Goal: Task Accomplishment & Management: Complete application form

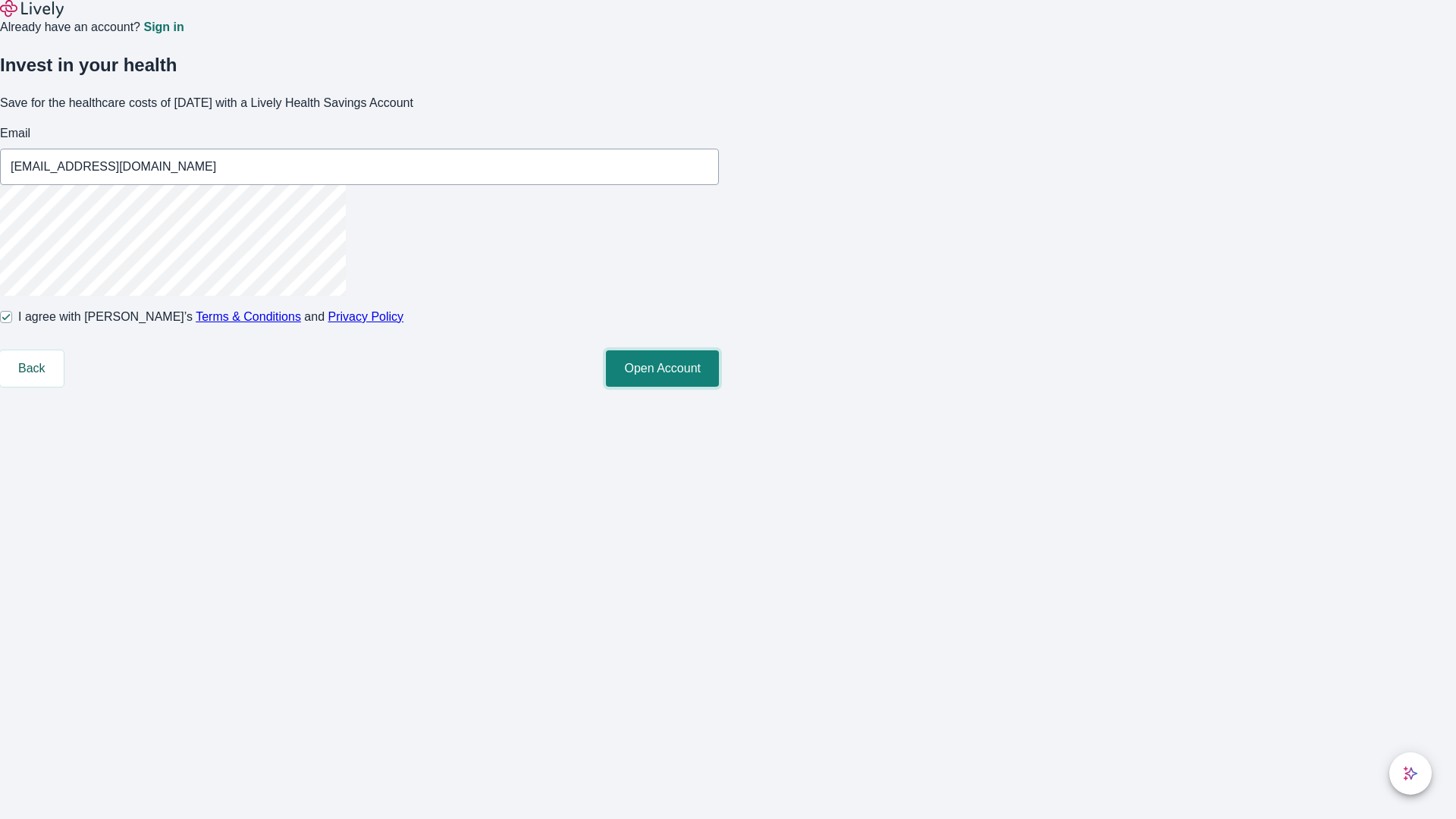
click at [719, 387] on button "Open Account" at bounding box center [662, 369] width 113 height 37
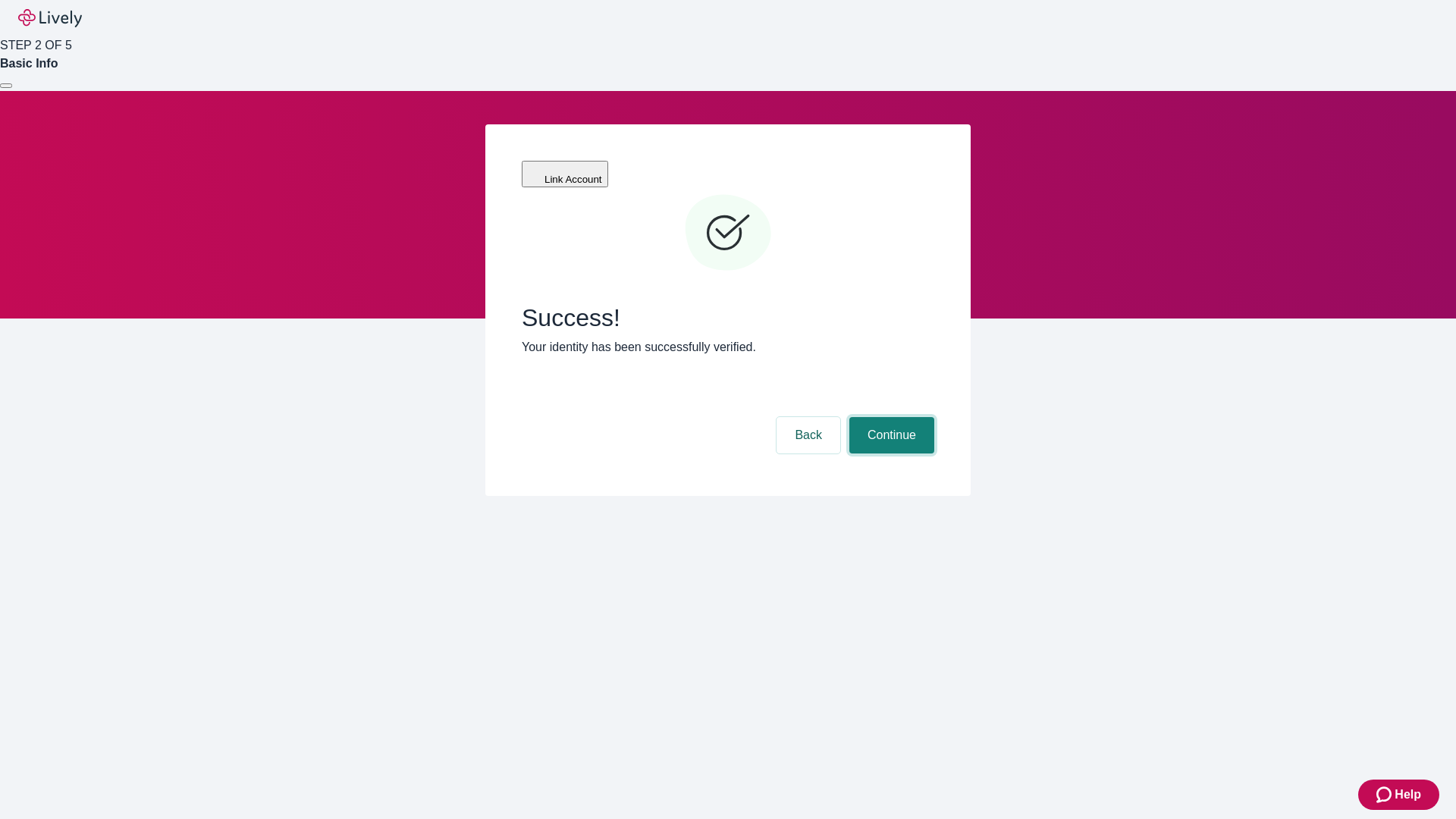
click at [890, 417] on button "Continue" at bounding box center [891, 435] width 85 height 37
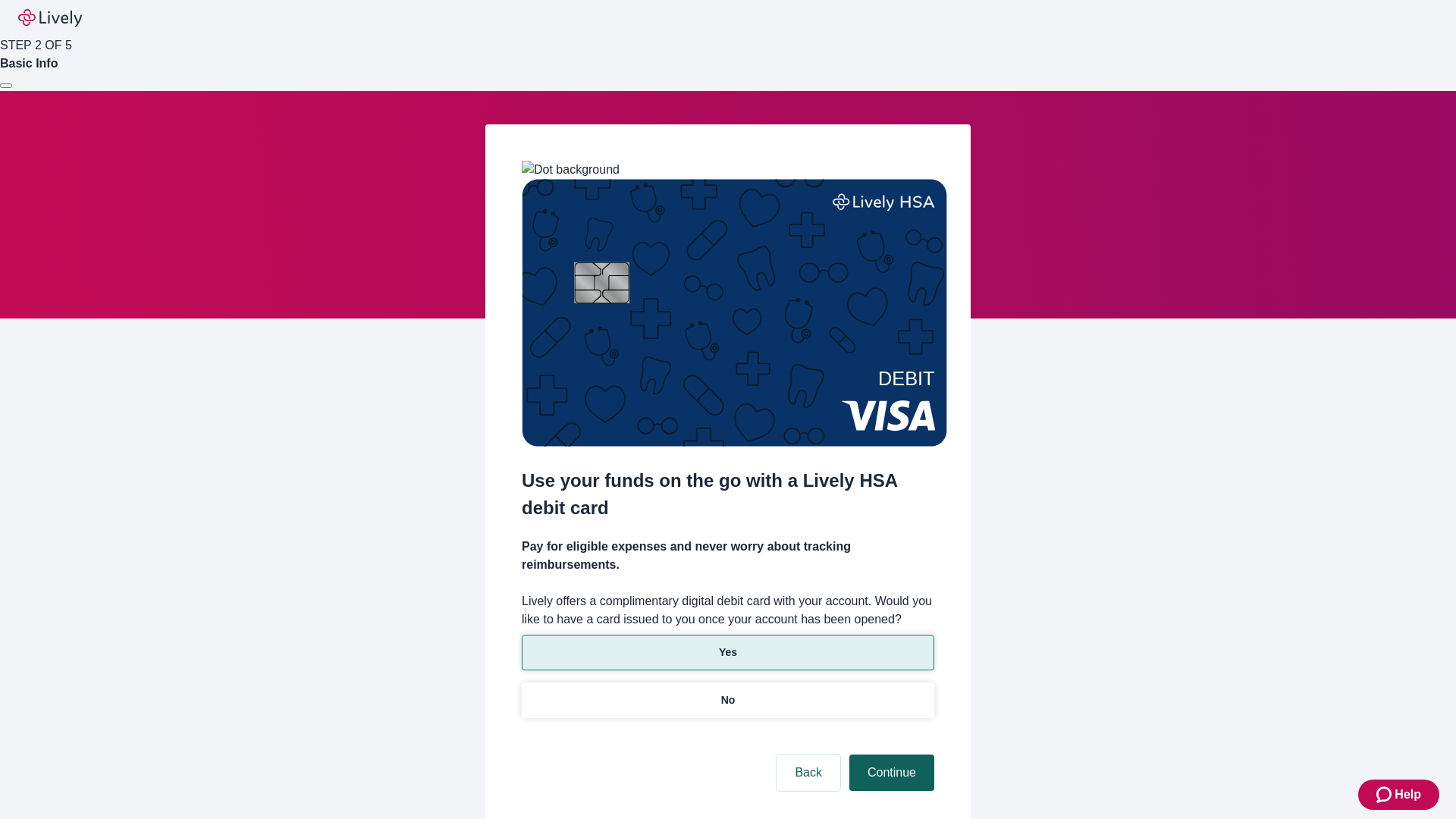
click at [728, 645] on p "Yes" at bounding box center [728, 653] width 18 height 16
click at [890, 755] on button "Continue" at bounding box center [891, 773] width 85 height 37
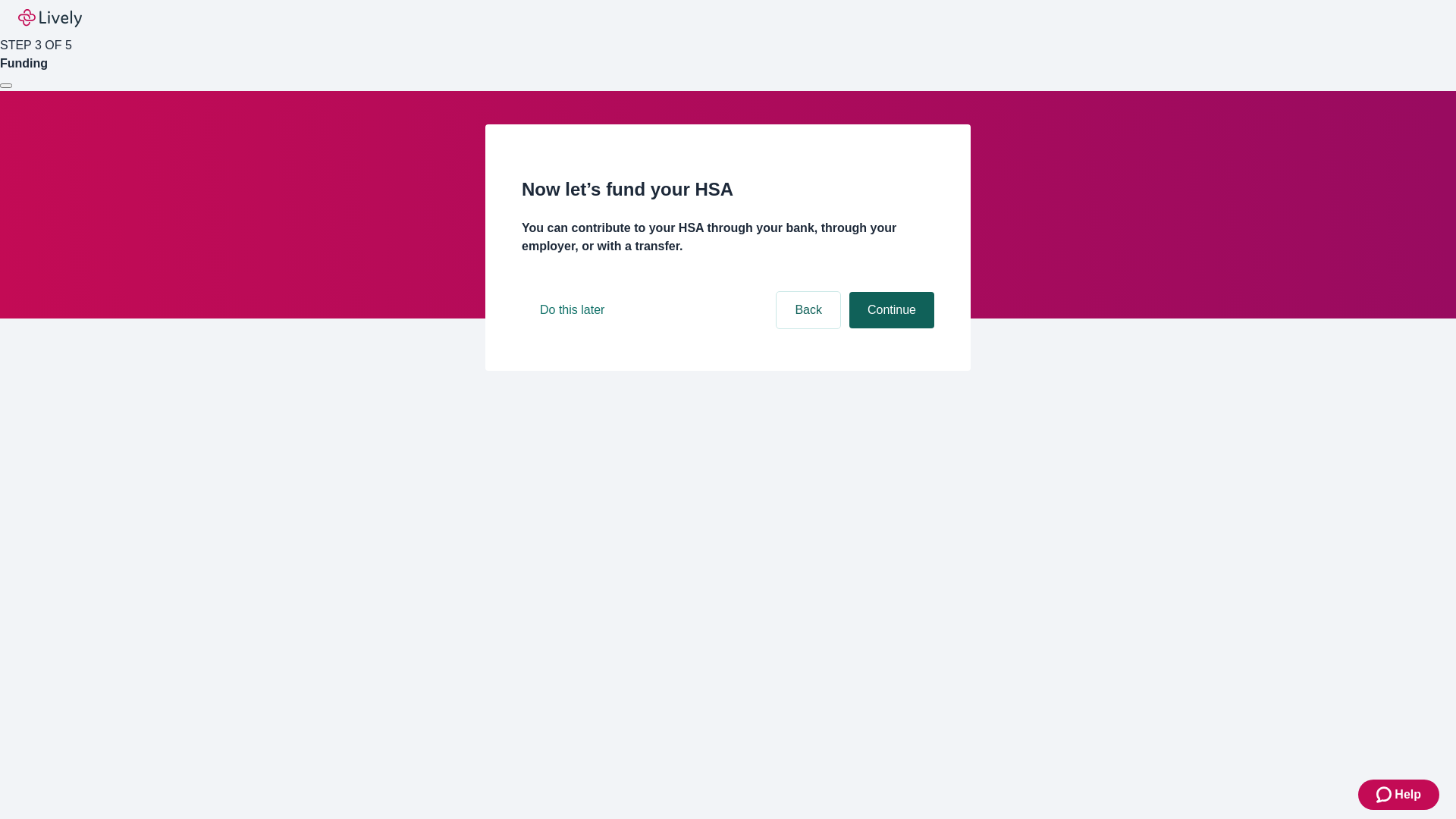
click at [890, 328] on button "Continue" at bounding box center [891, 310] width 85 height 37
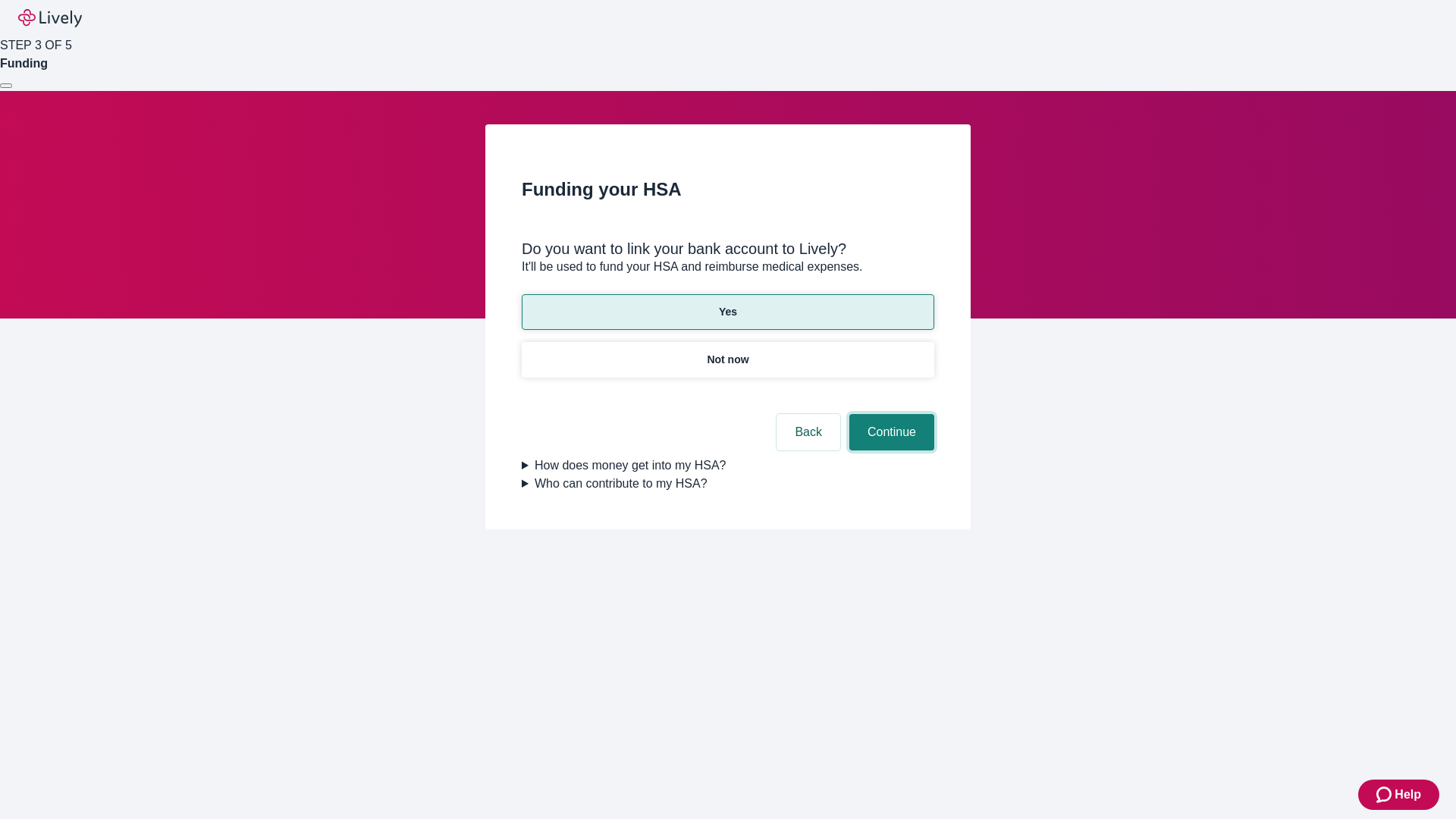
click at [890, 414] on button "Continue" at bounding box center [891, 433] width 85 height 37
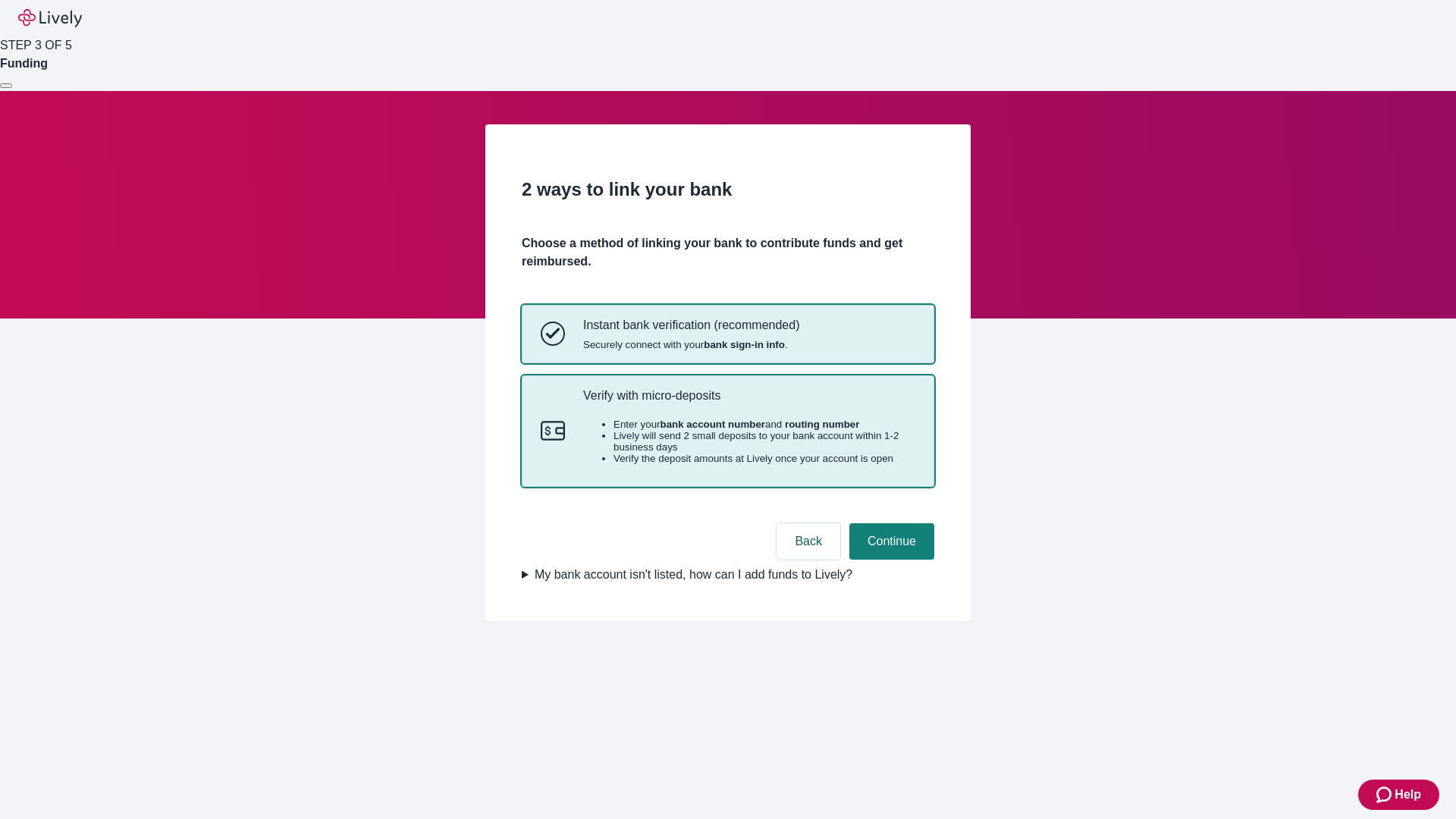
click at [749, 403] on p "Verify with micro-deposits" at bounding box center [749, 395] width 332 height 14
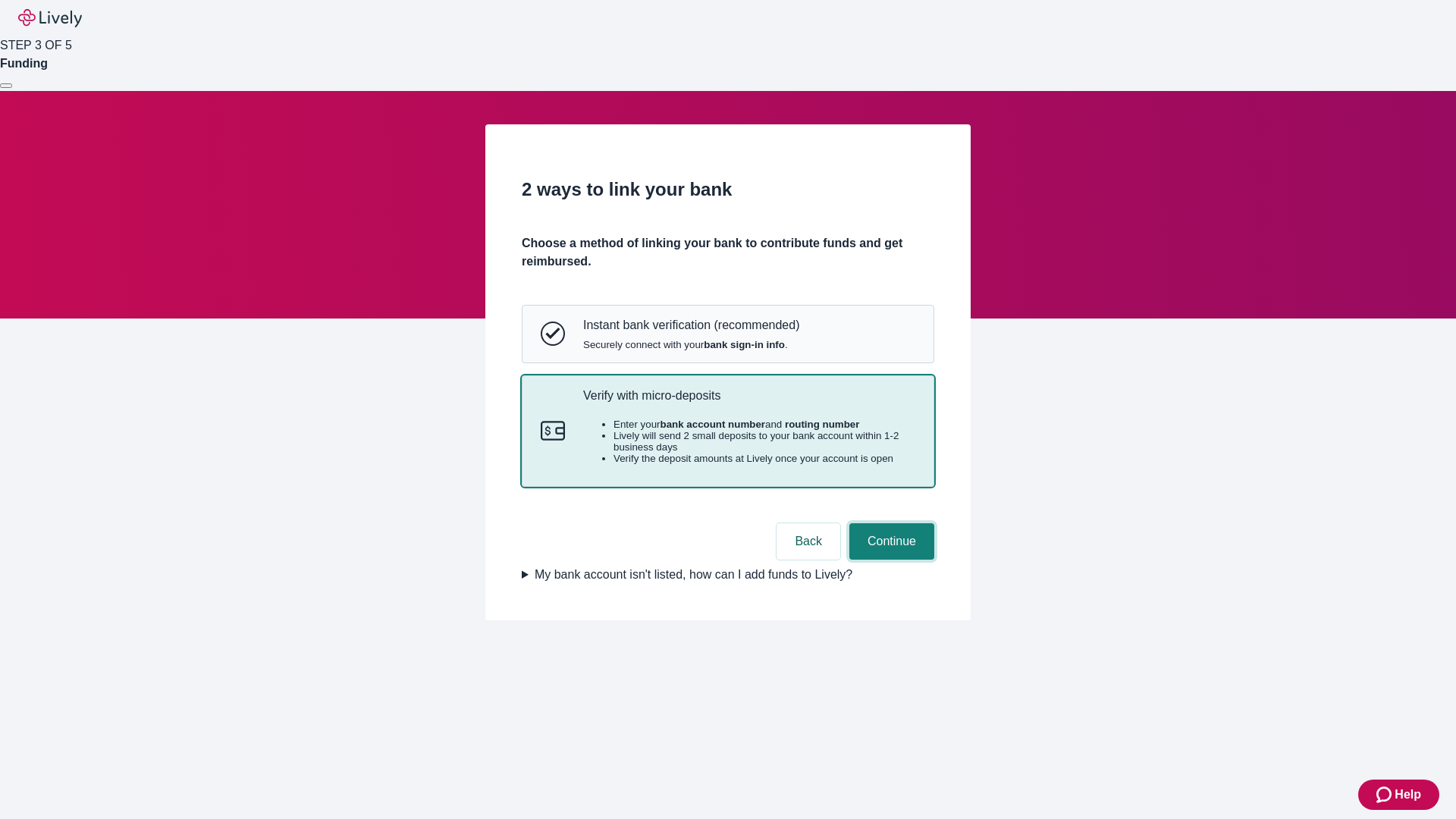
click at [890, 560] on button "Continue" at bounding box center [891, 542] width 85 height 37
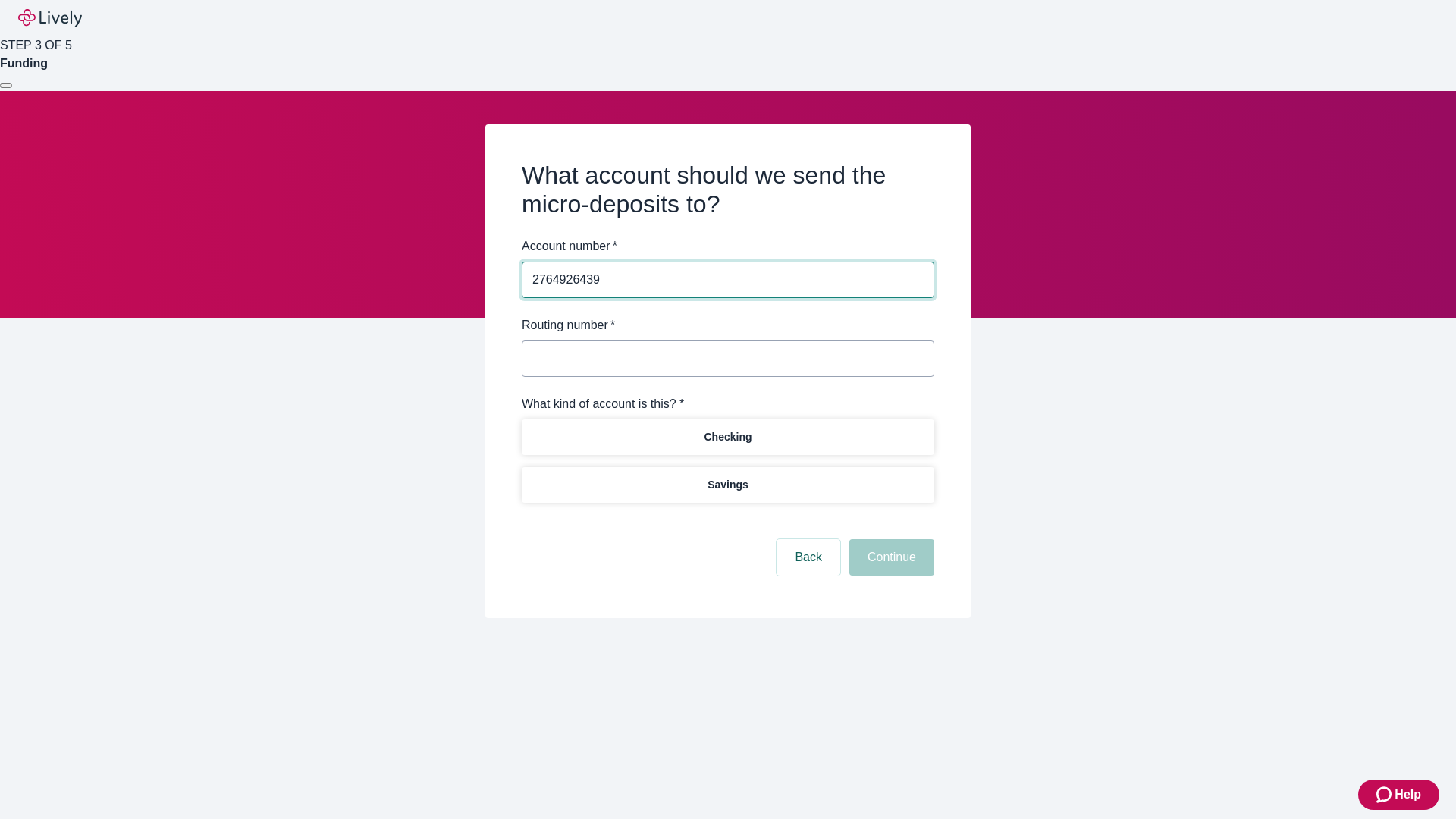
type input "2764926439"
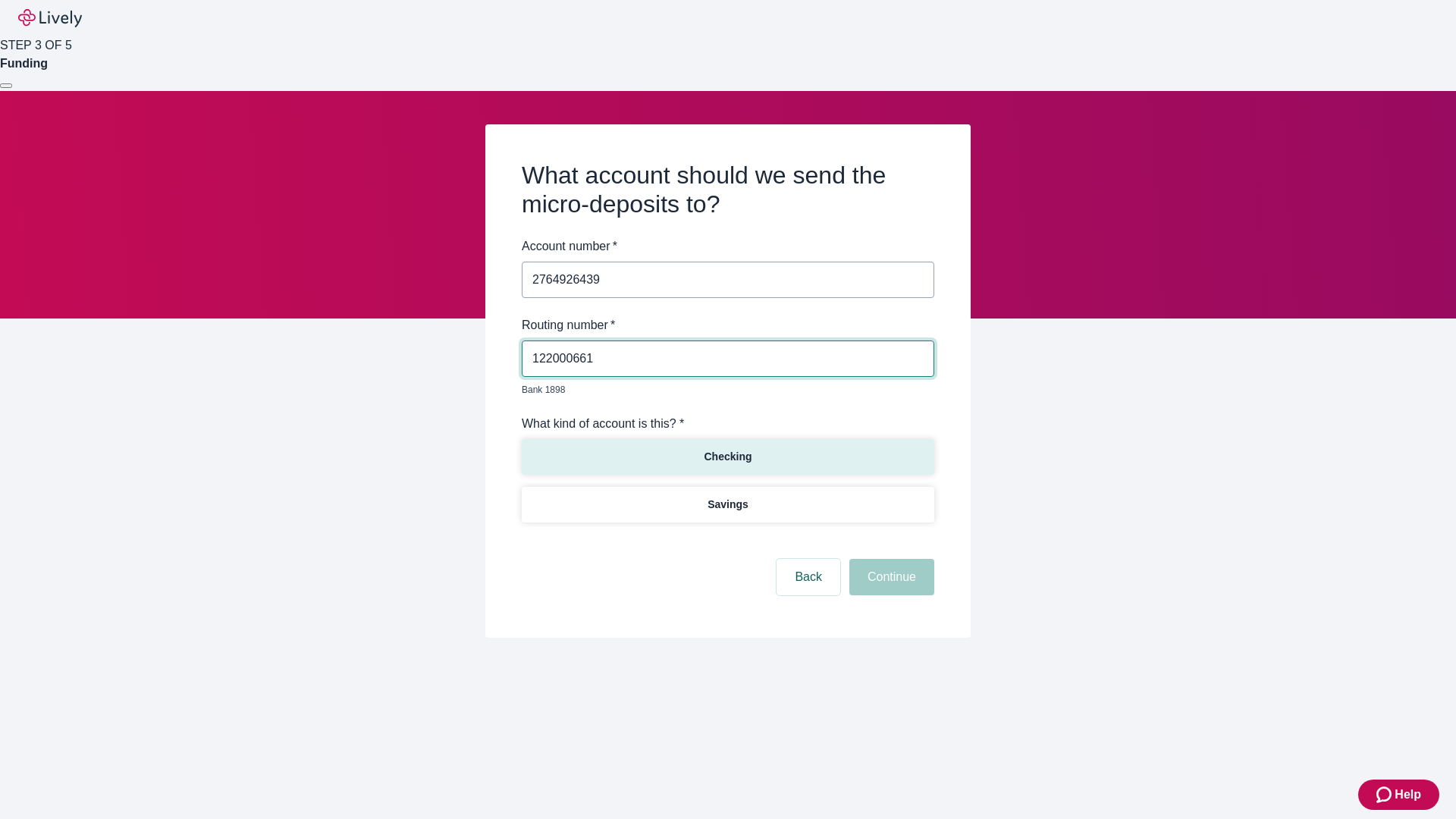
type input "122000661"
click at [728, 449] on p "Checking" at bounding box center [728, 457] width 48 height 16
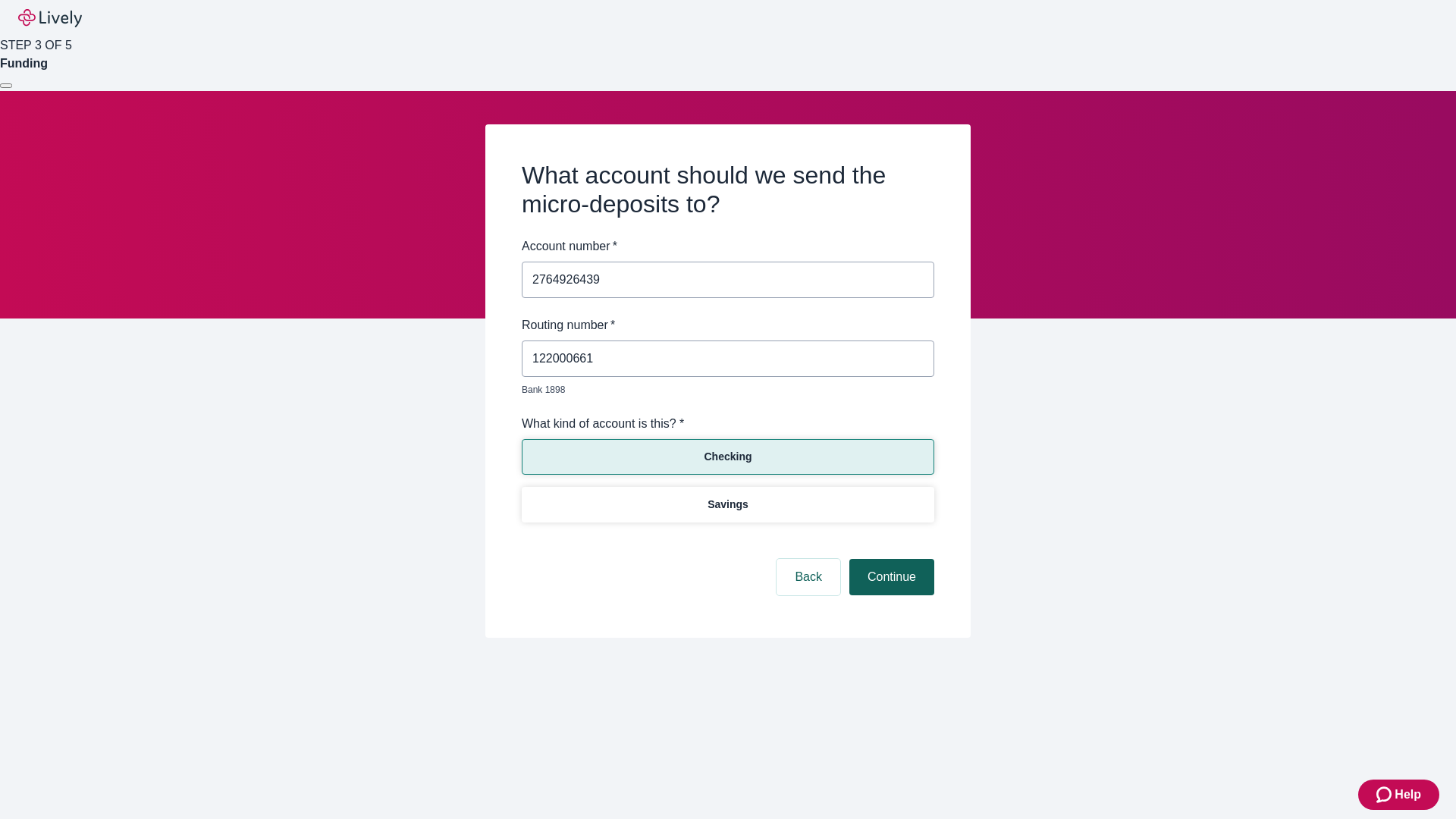
click at [890, 560] on button "Continue" at bounding box center [891, 577] width 85 height 37
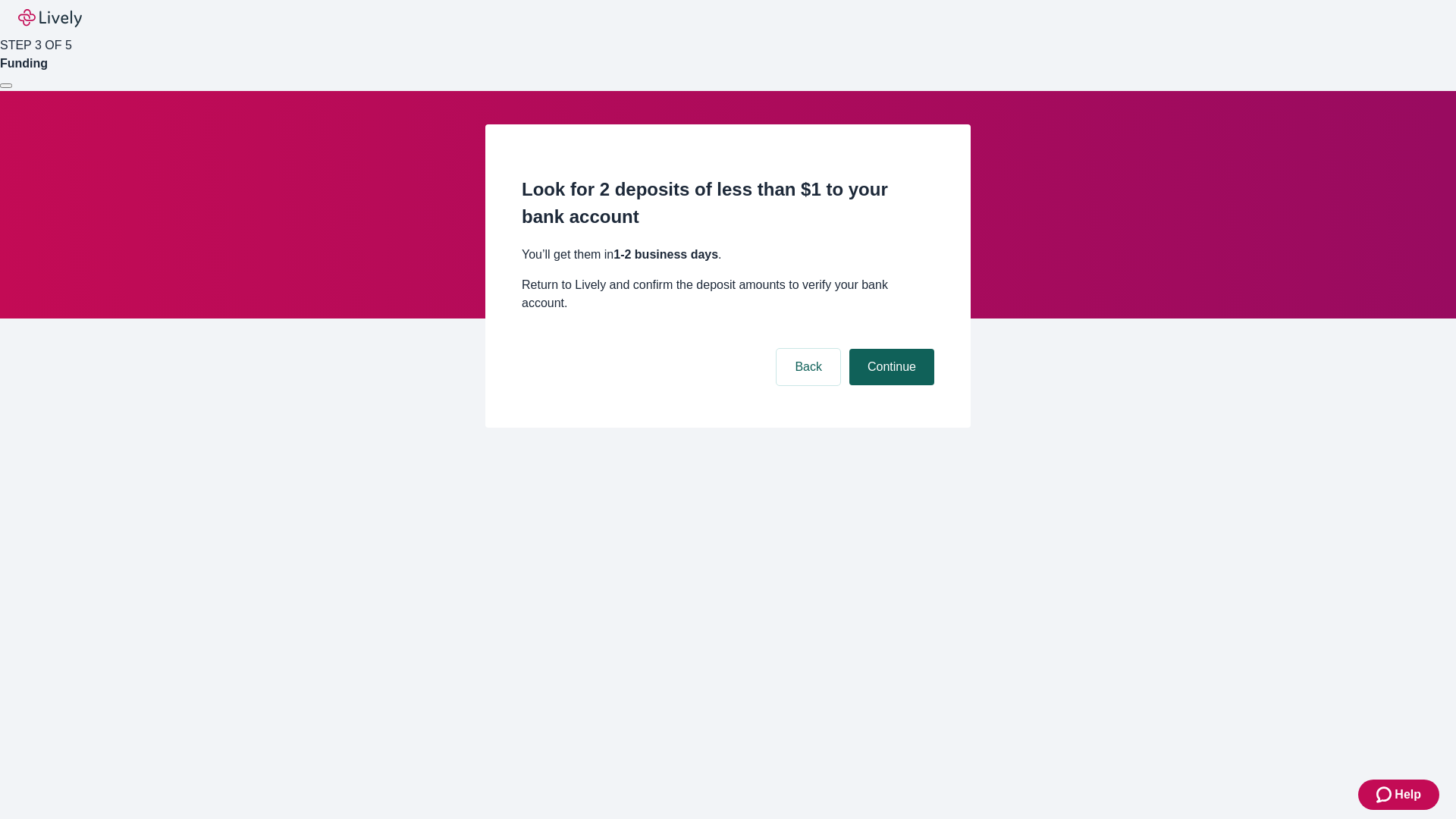
click at [890, 349] on button "Continue" at bounding box center [891, 367] width 85 height 37
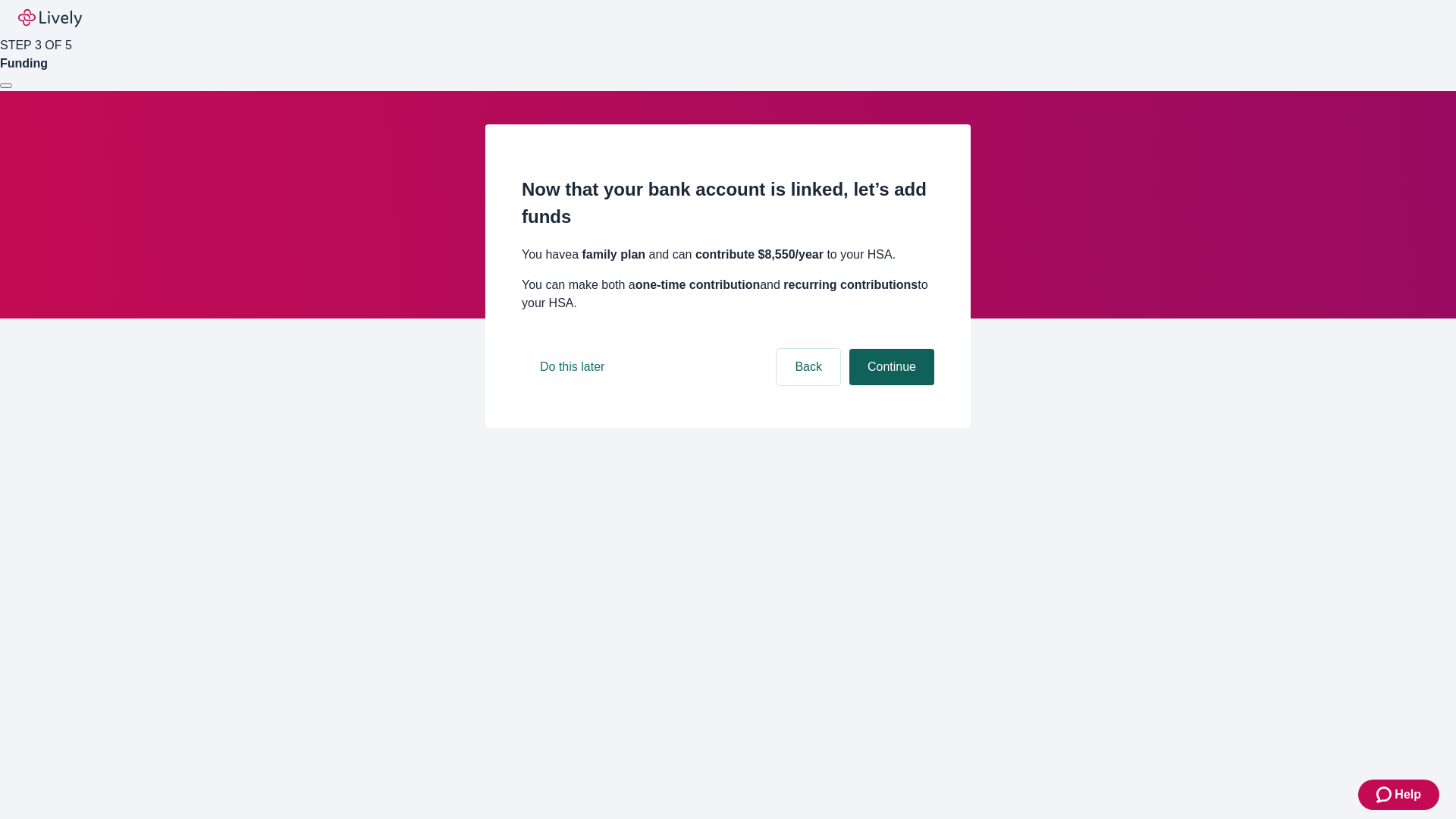
click at [890, 385] on button "Continue" at bounding box center [891, 367] width 85 height 37
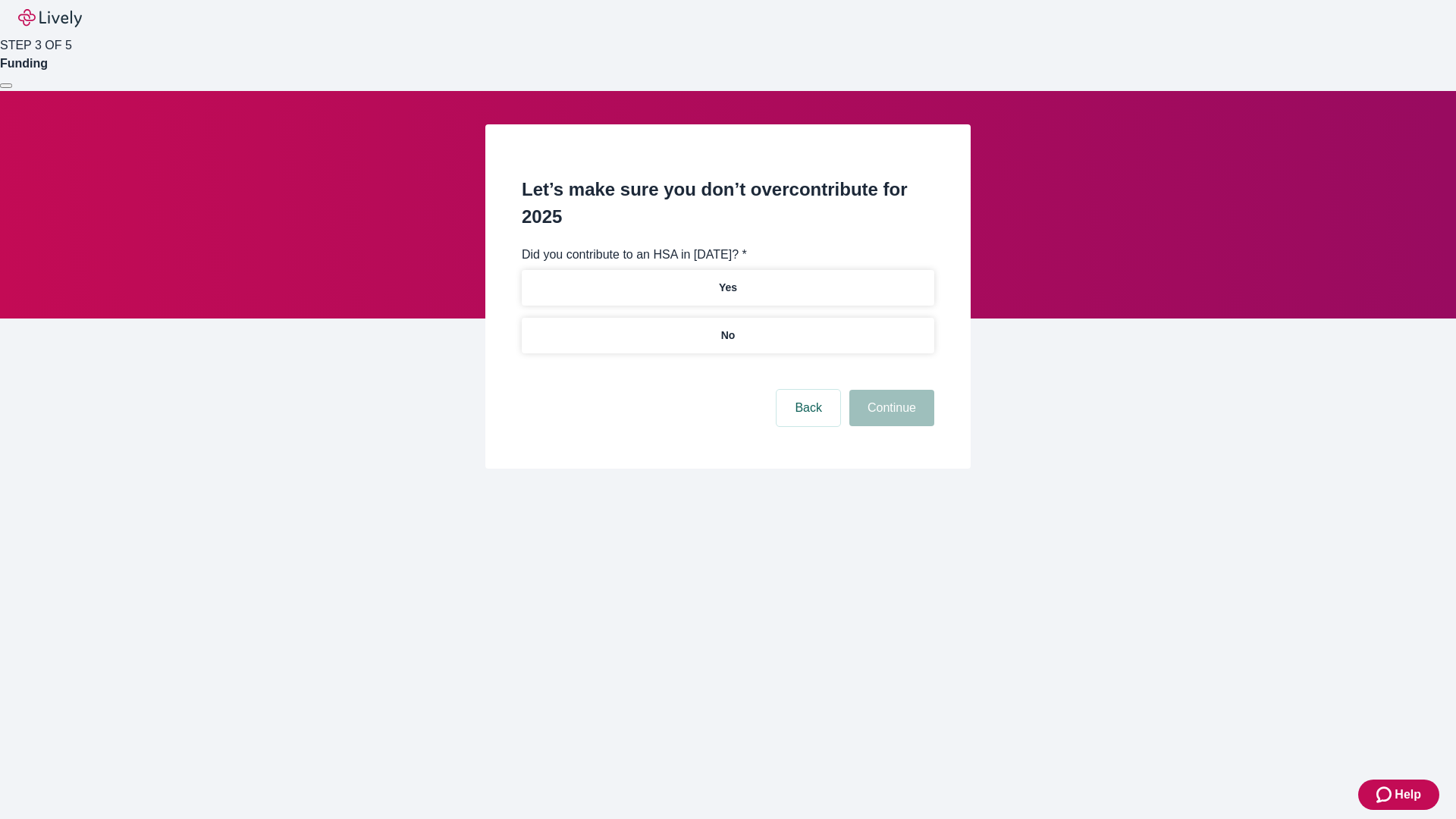
click at [728, 328] on p "No" at bounding box center [728, 335] width 14 height 16
click at [890, 390] on button "Continue" at bounding box center [891, 408] width 85 height 37
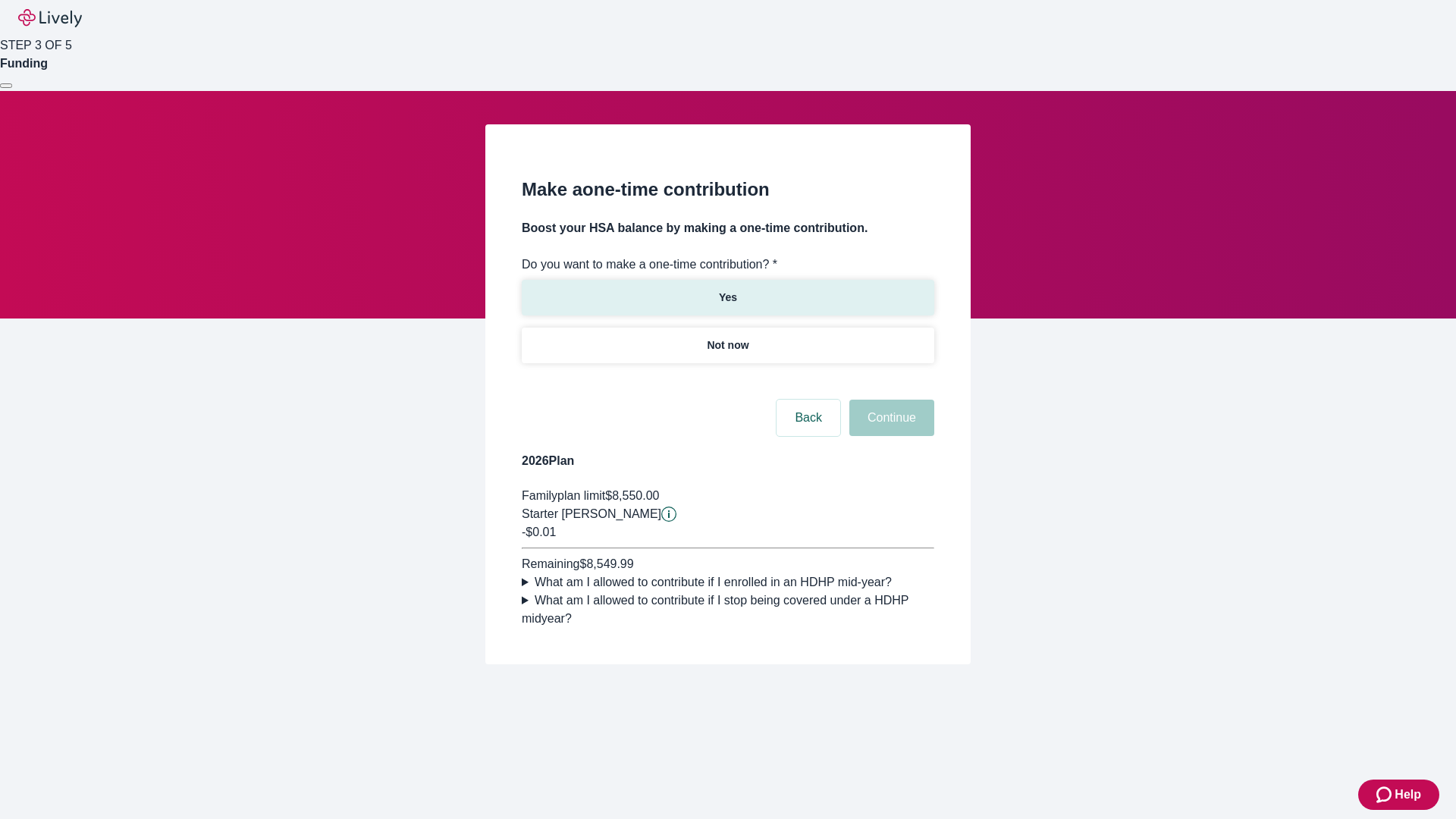
click at [728, 290] on p "Yes" at bounding box center [728, 298] width 18 height 16
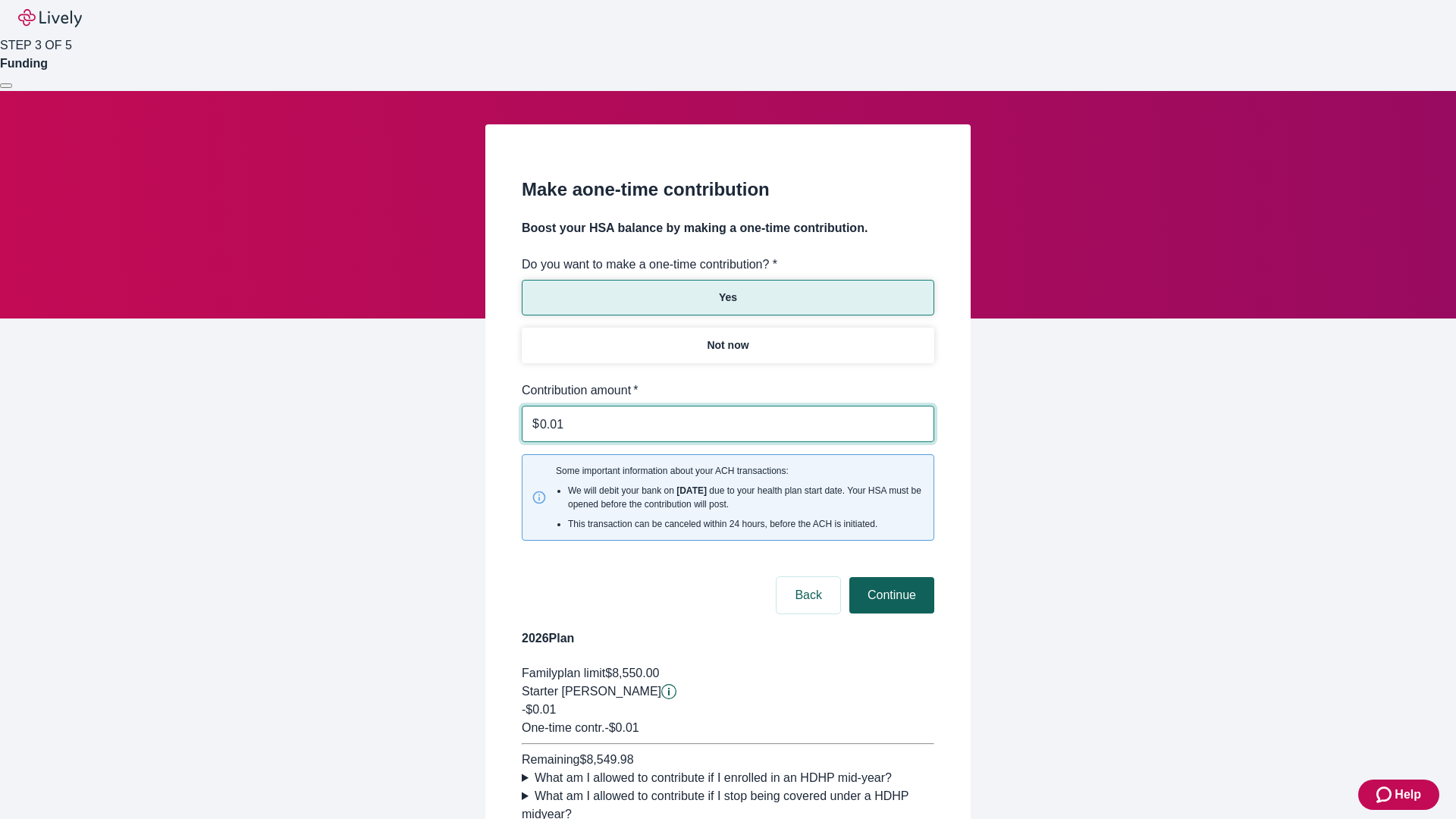
type input "0.01"
click at [890, 577] on button "Continue" at bounding box center [891, 596] width 85 height 37
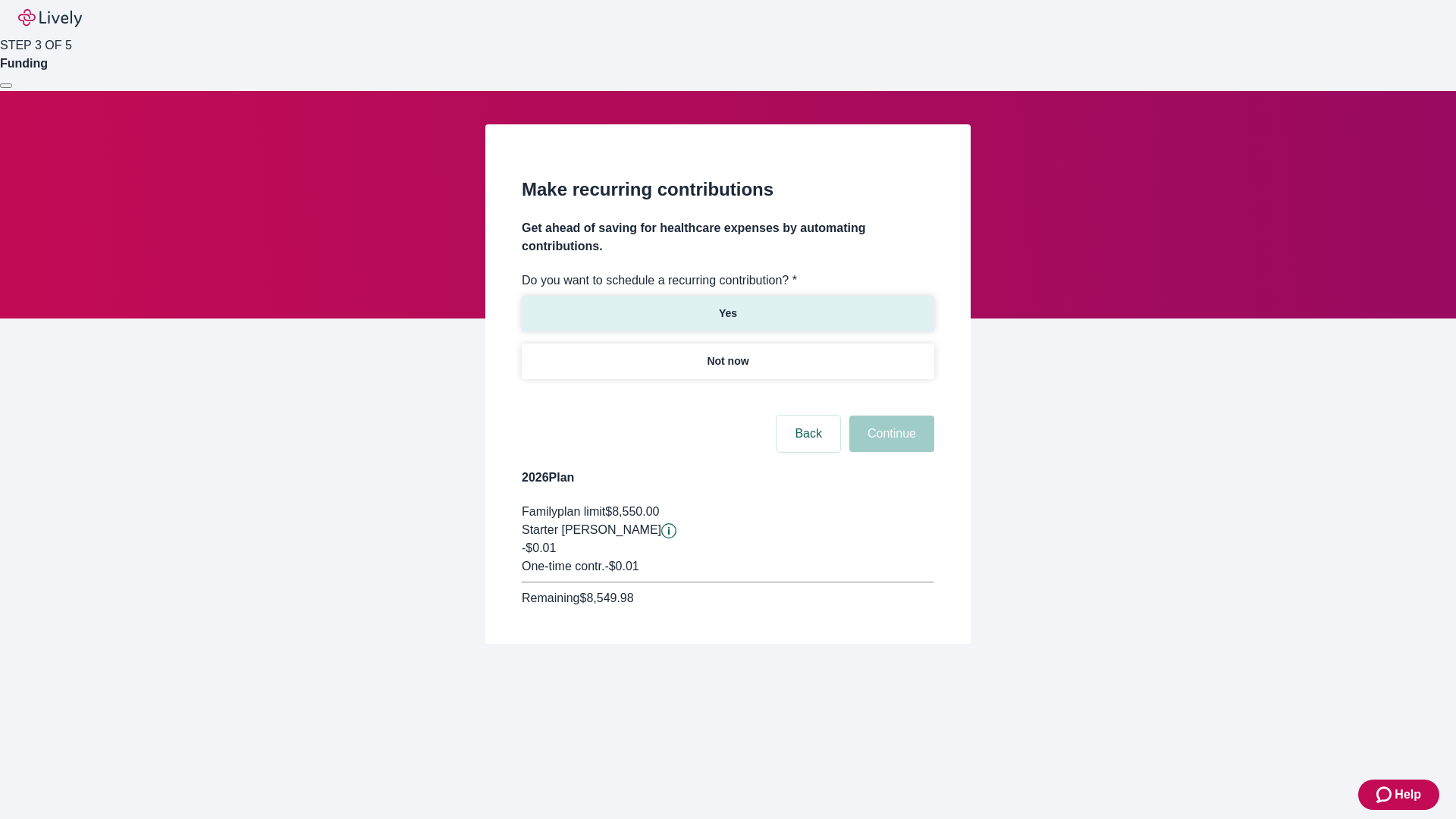
click at [728, 306] on p "Yes" at bounding box center [728, 314] width 18 height 16
click at [728, 398] on body "Help STEP 3 OF 5 Funding Make recurring contributions Get ahead of saving for h…" at bounding box center [728, 358] width 1456 height 717
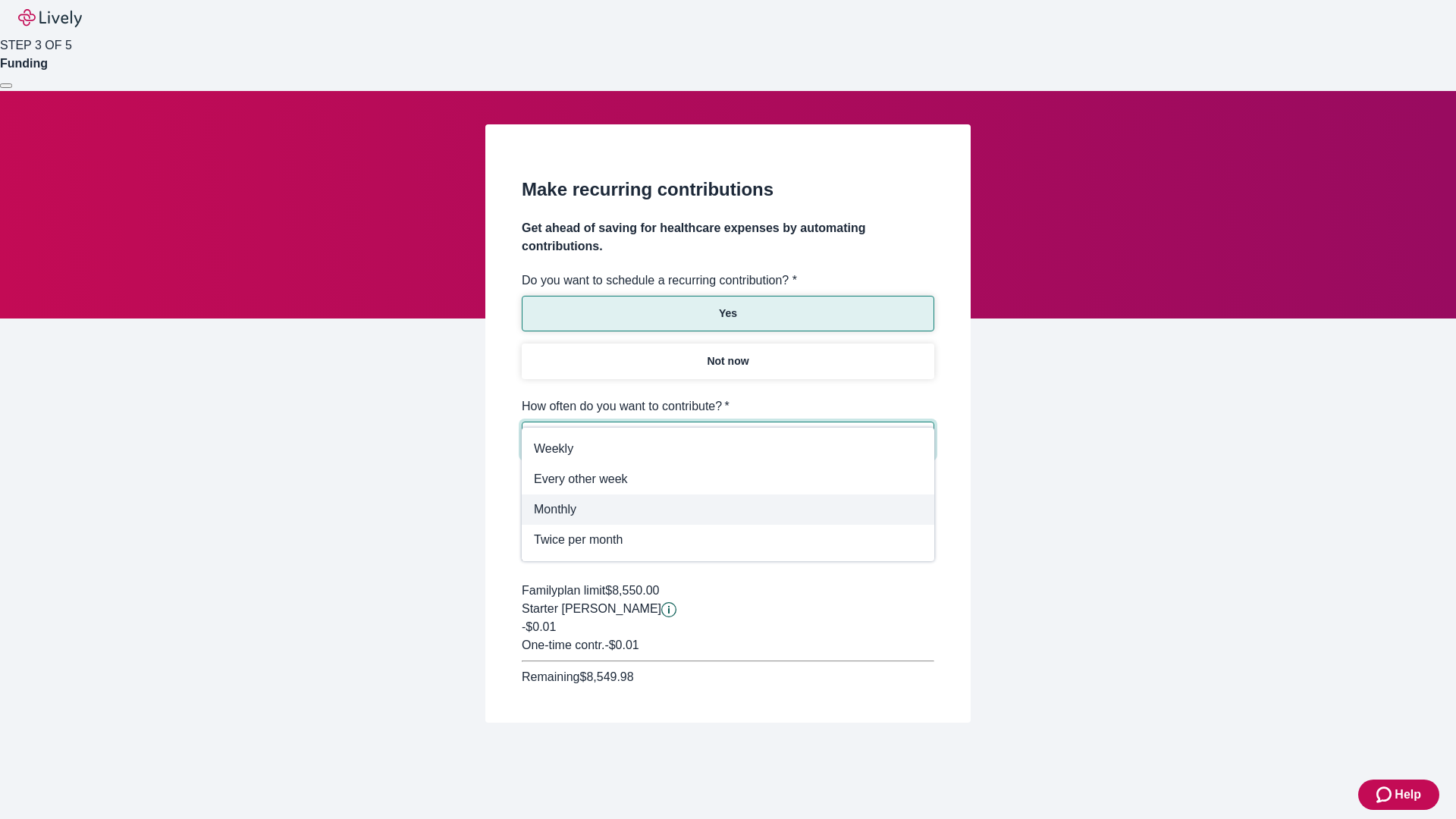
click at [728, 506] on span "Monthly" at bounding box center [728, 510] width 388 height 18
type input "Monthly"
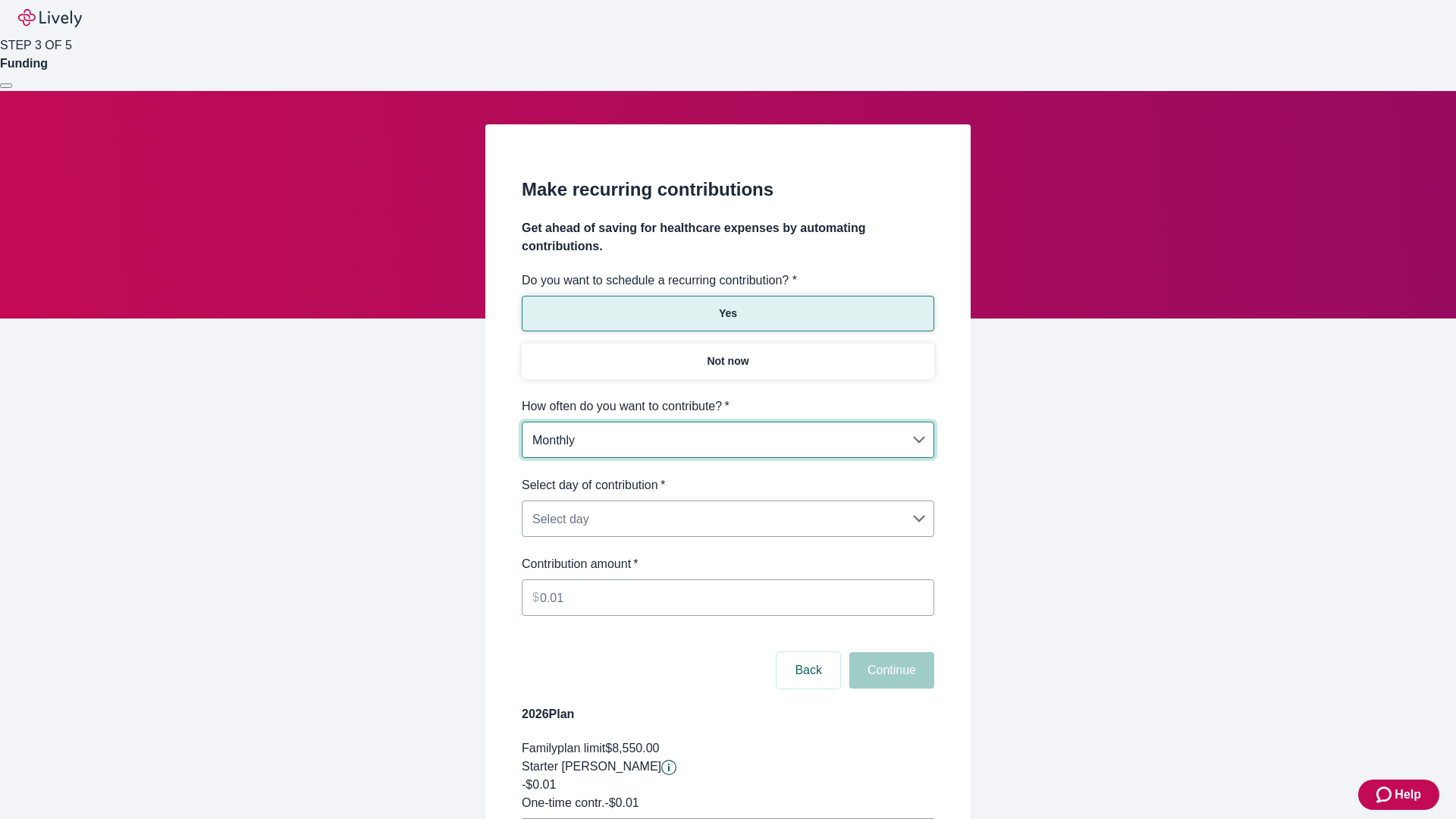
click at [728, 477] on body "Help STEP 3 OF 5 Funding Make recurring contributions Get ahead of saving for h…" at bounding box center [728, 477] width 1456 height 954
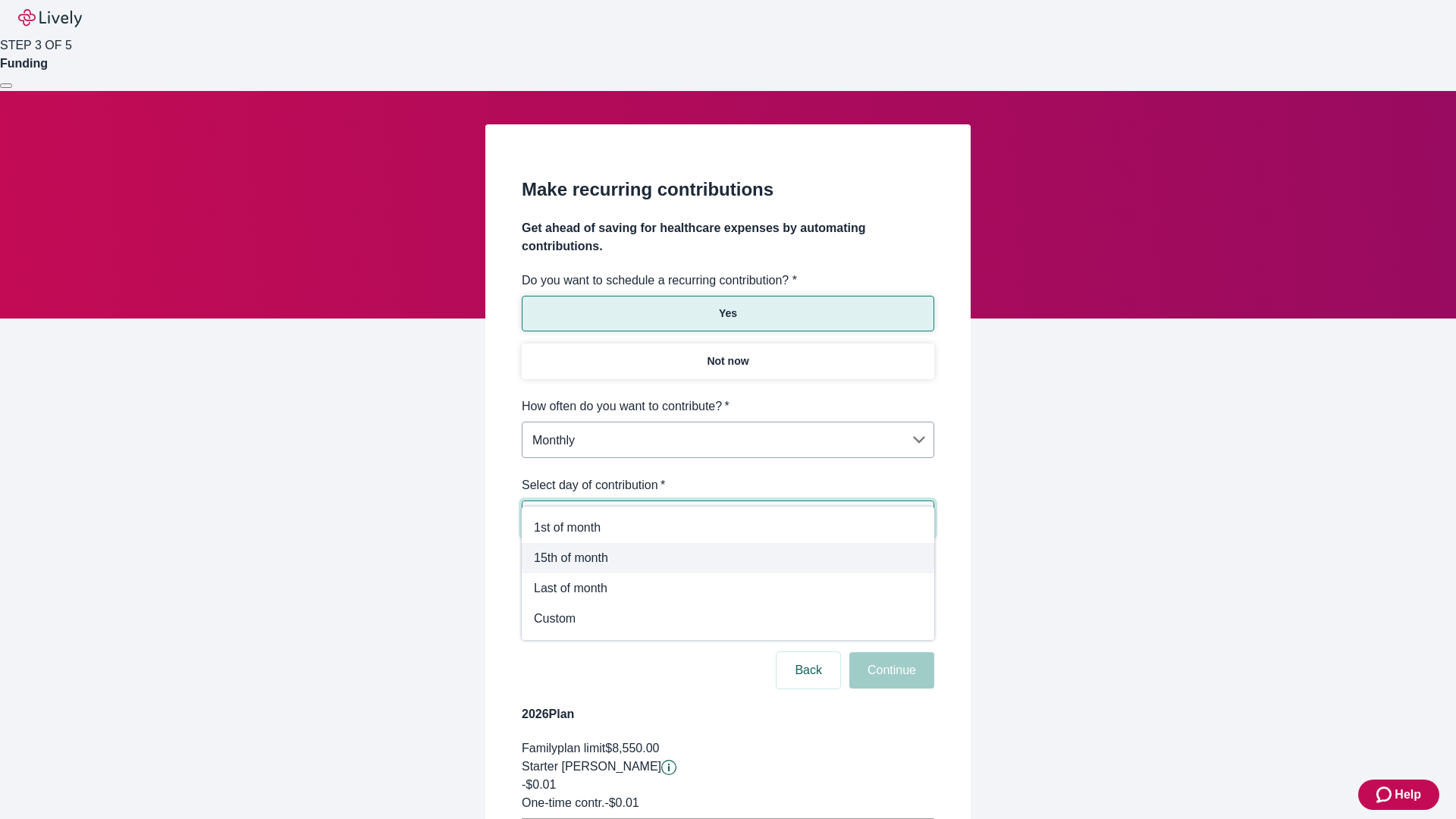
click at [728, 558] on span "15th of month" at bounding box center [728, 558] width 388 height 18
type input "Monthly15th"
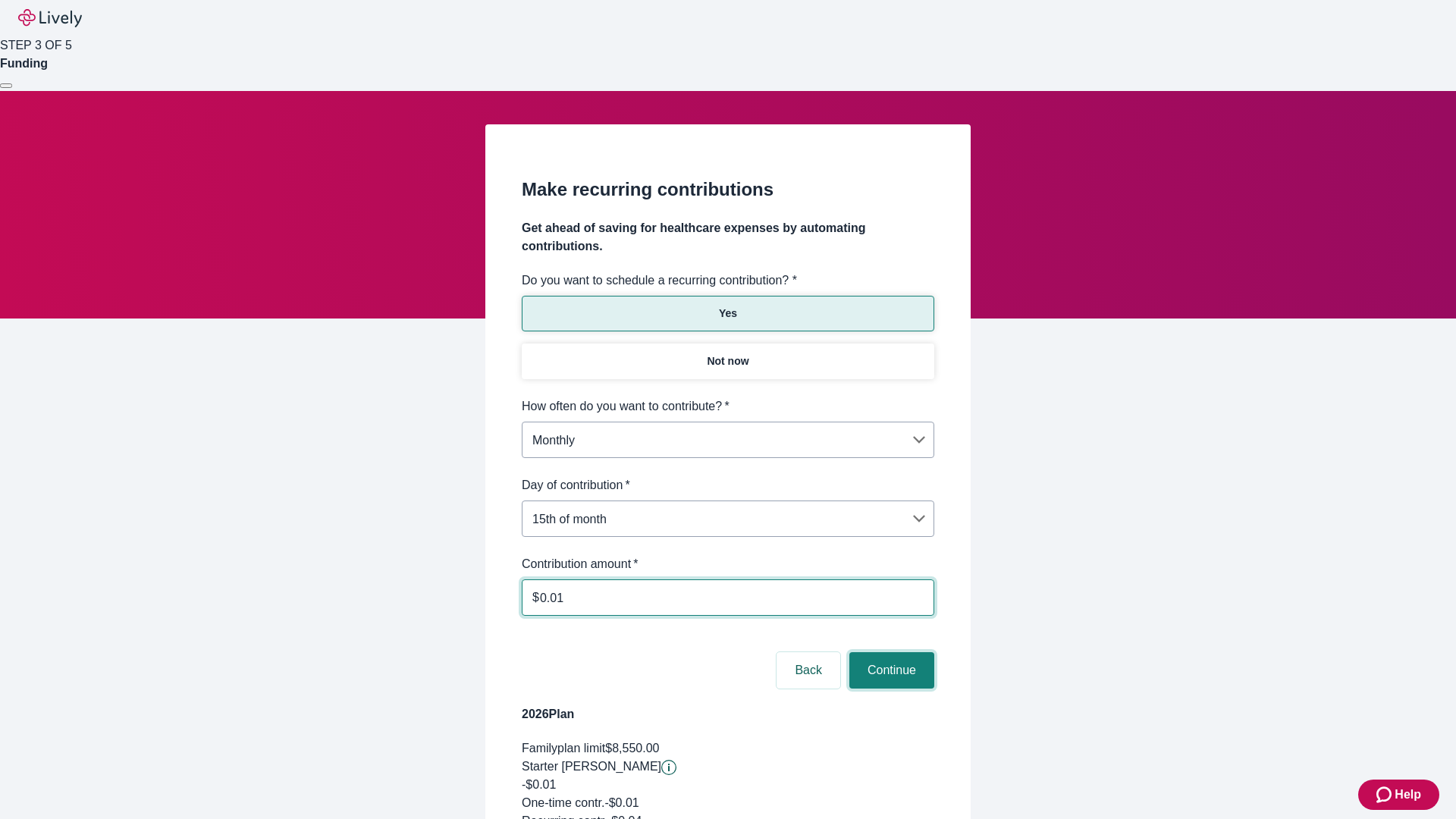
click at [890, 653] on button "Continue" at bounding box center [891, 671] width 85 height 37
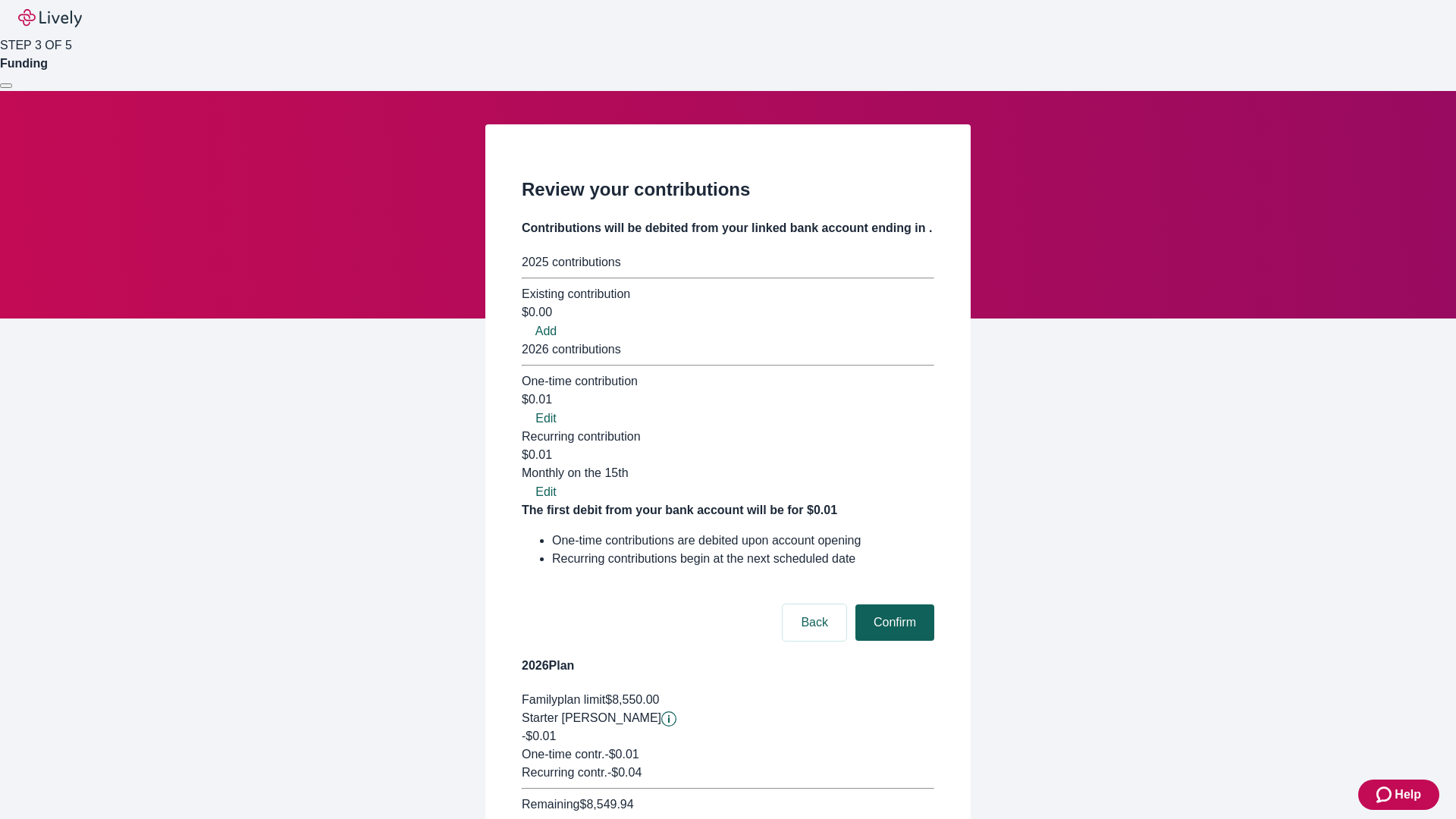
click at [892, 604] on button "Confirm" at bounding box center [895, 623] width 79 height 37
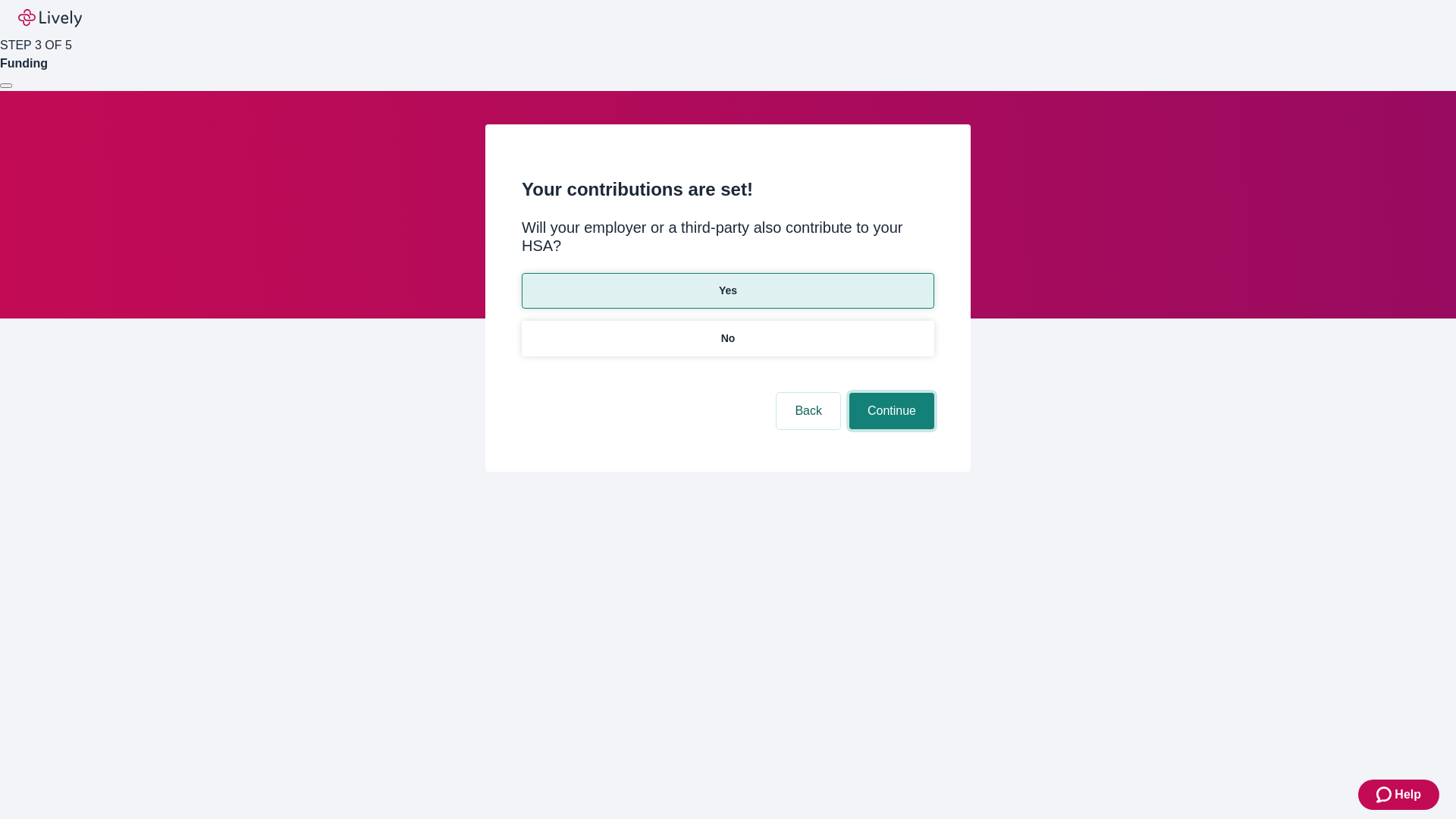
click at [890, 393] on button "Continue" at bounding box center [891, 412] width 85 height 37
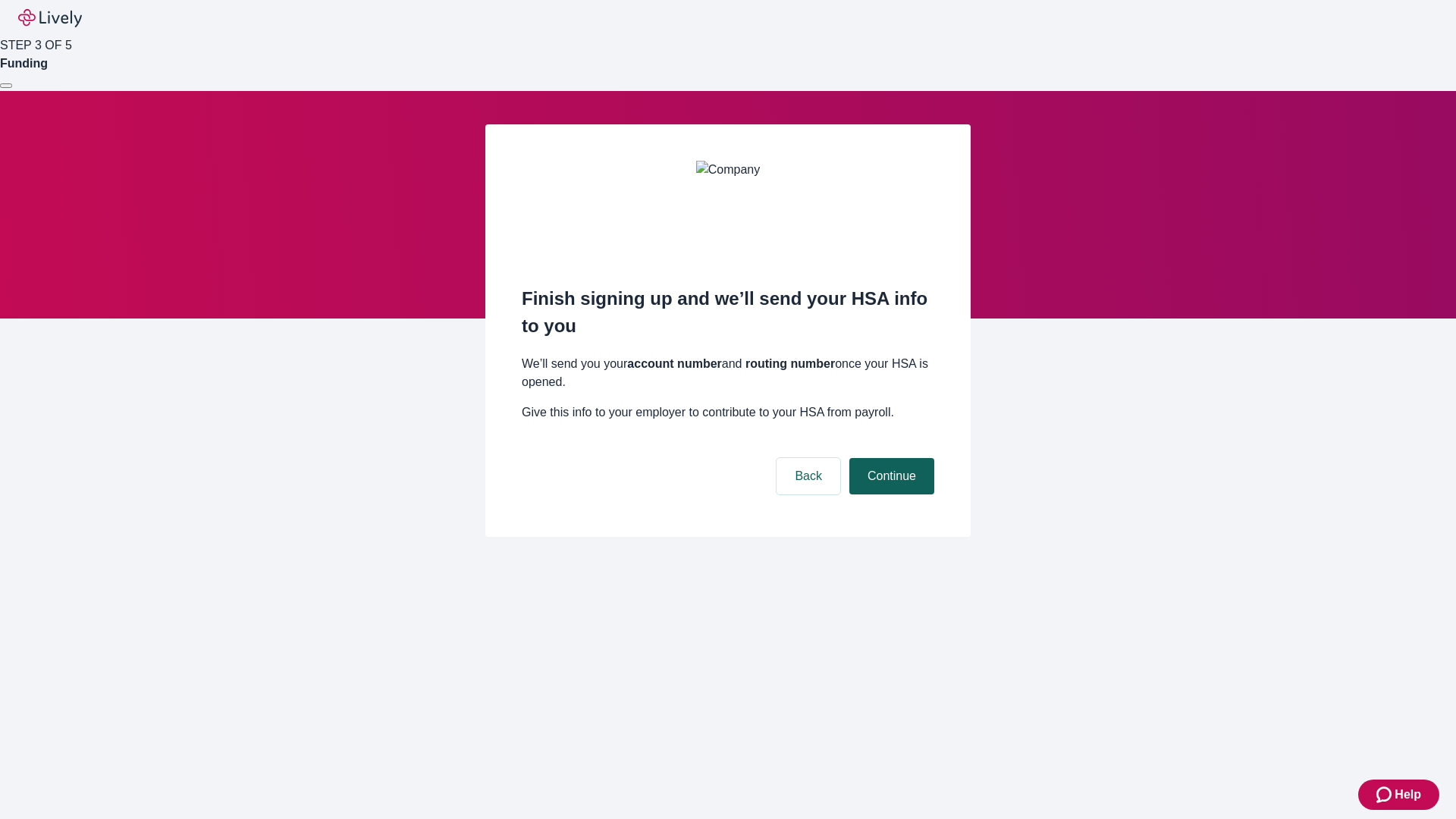
click at [890, 458] on button "Continue" at bounding box center [891, 477] width 85 height 37
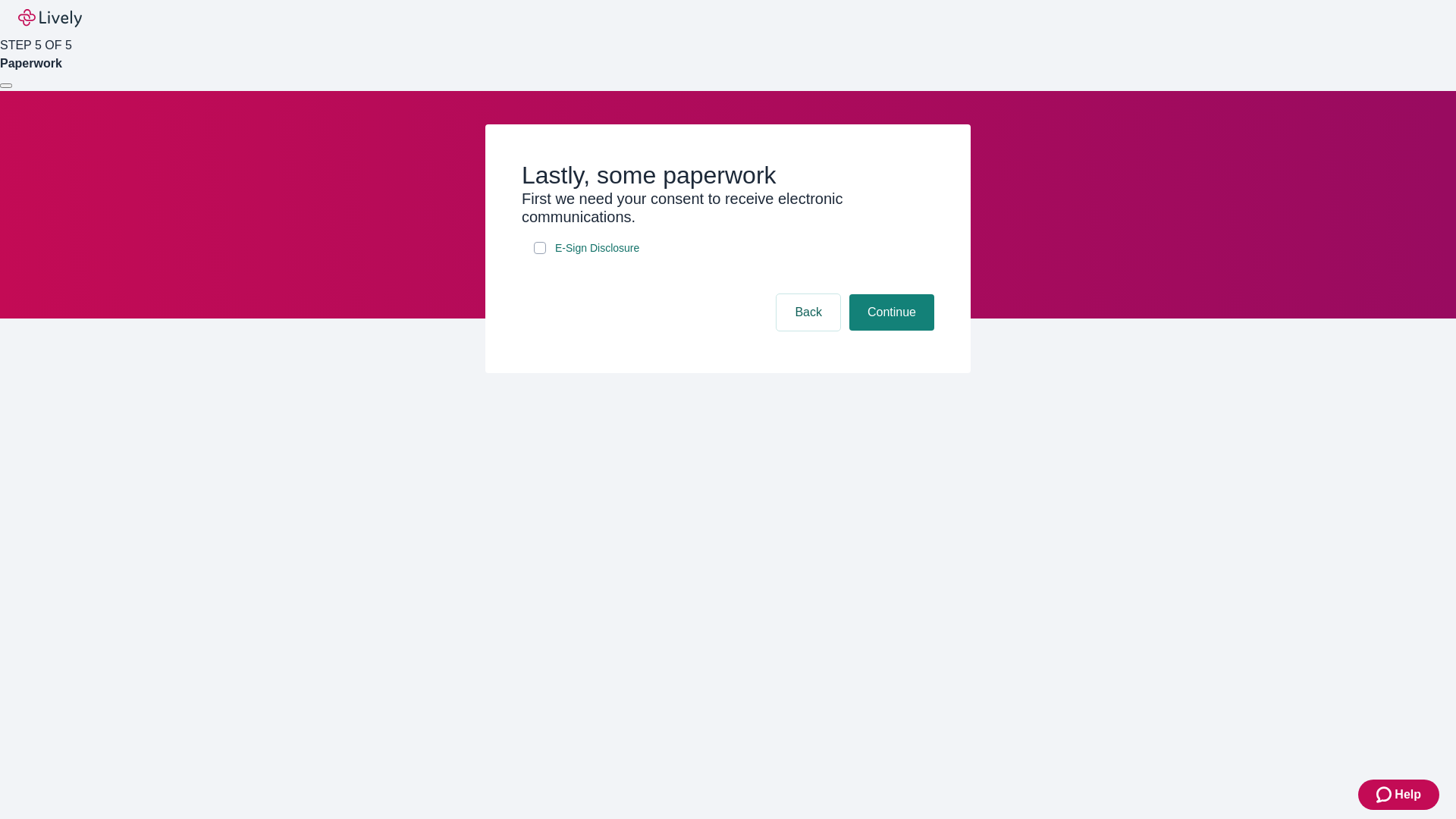
click at [540, 254] on input "E-Sign Disclosure" at bounding box center [540, 248] width 12 height 12
checkbox input "true"
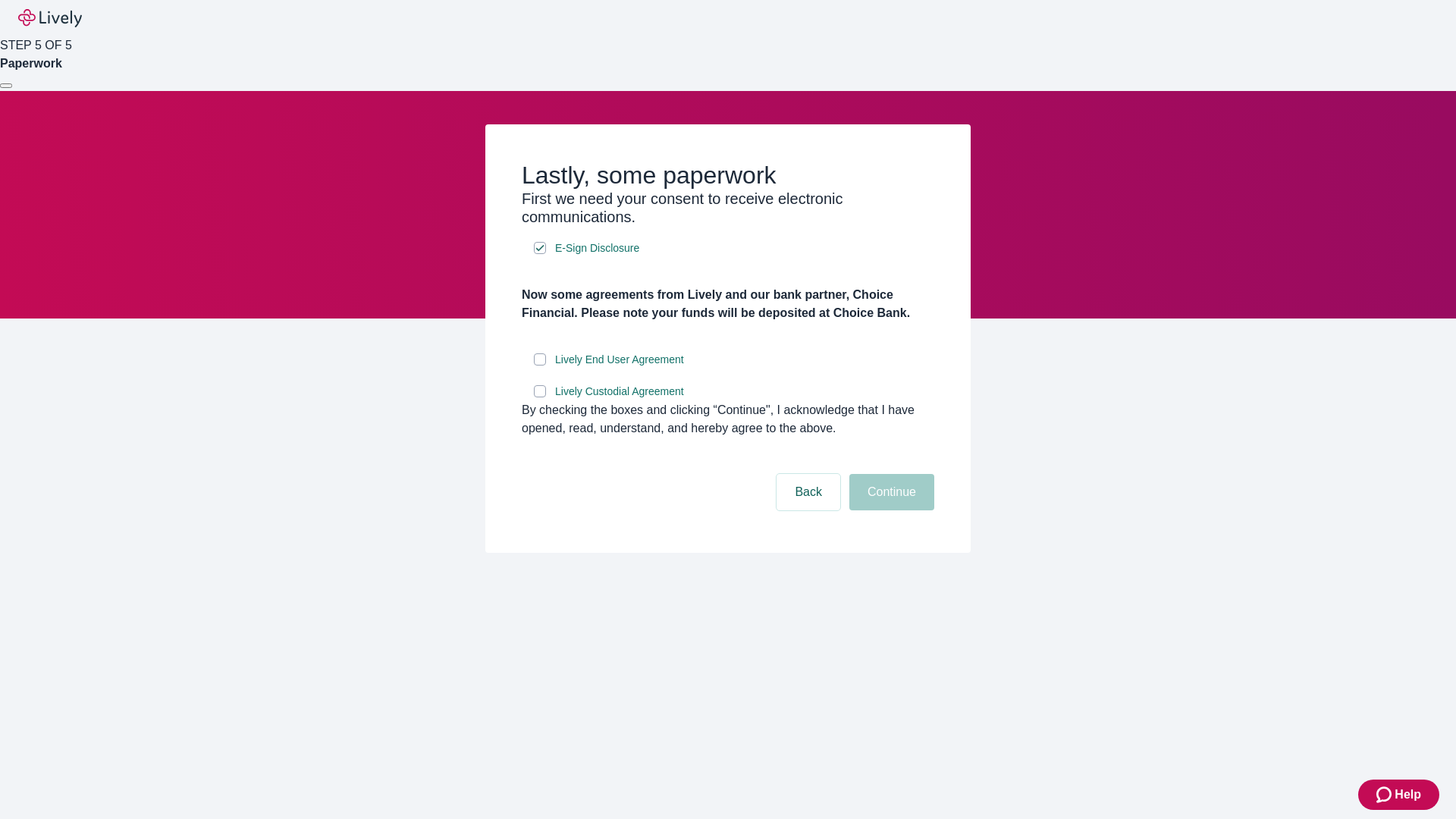
click at [540, 365] on input "Lively End User Agreement" at bounding box center [540, 360] width 12 height 12
checkbox input "true"
click at [540, 398] on input "Lively Custodial Agreement" at bounding box center [540, 392] width 12 height 12
checkbox input "true"
click at [890, 511] on button "Continue" at bounding box center [891, 492] width 85 height 37
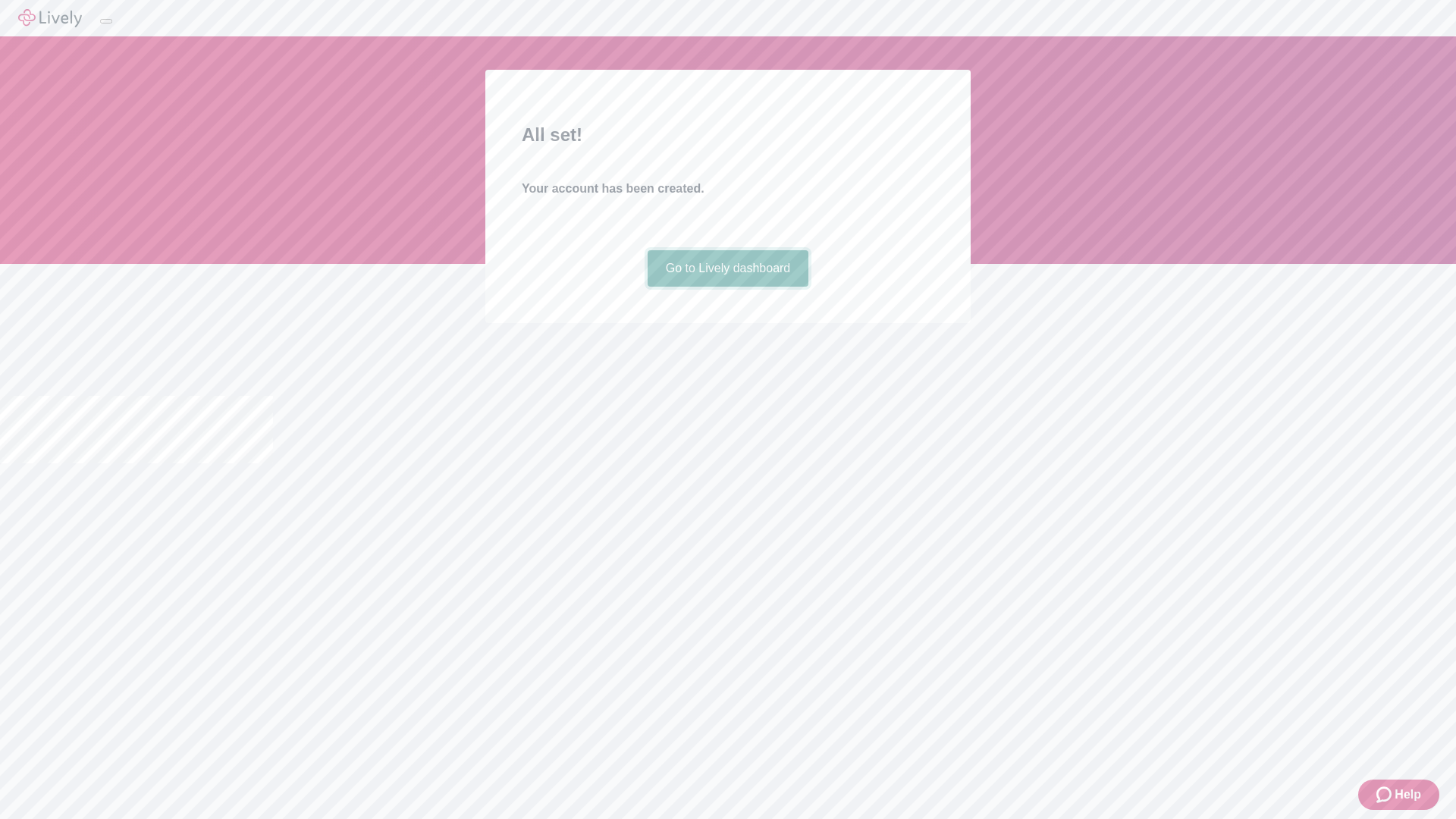
click at [728, 286] on link "Go to Lively dashboard" at bounding box center [728, 269] width 161 height 37
